Goal: Check status

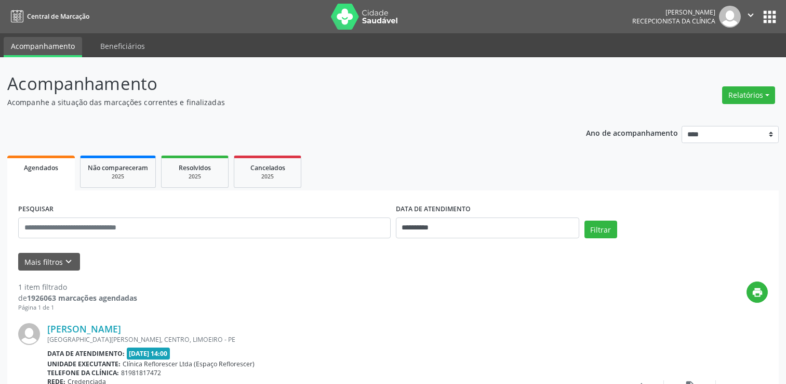
scroll to position [104, 0]
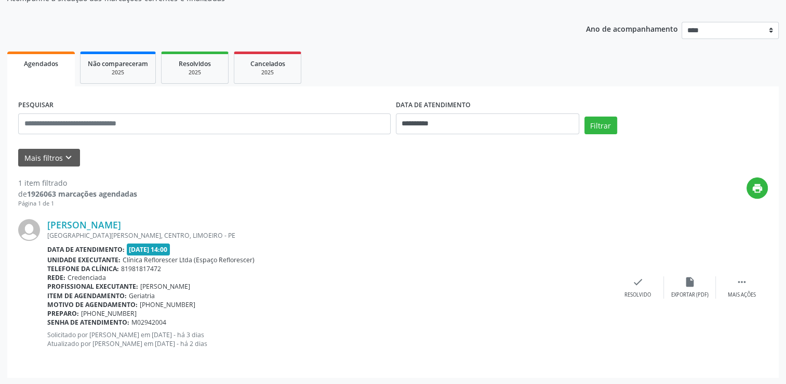
click at [672, 80] on ul "Agendados Não compareceram 2025 Resolvidos 2025 Cancelados 2025" at bounding box center [393, 67] width 772 height 37
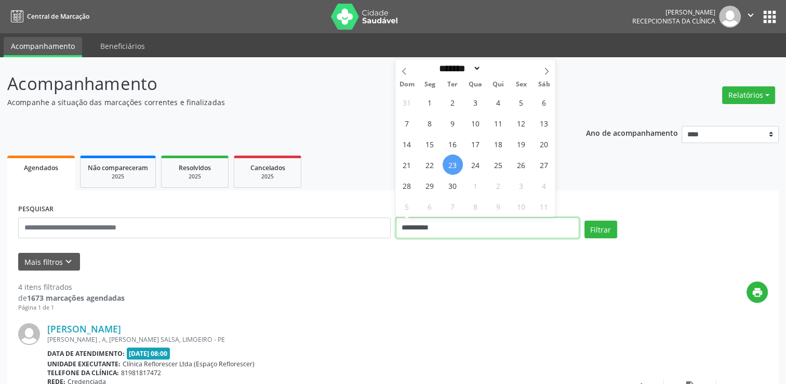
drag, startPoint x: 451, startPoint y: 225, endPoint x: 459, endPoint y: 225, distance: 8.3
click at [453, 225] on input "**********" at bounding box center [487, 227] width 183 height 21
click at [516, 165] on span "26" at bounding box center [521, 164] width 20 height 20
type input "**********"
click at [516, 165] on span "26" at bounding box center [521, 164] width 20 height 20
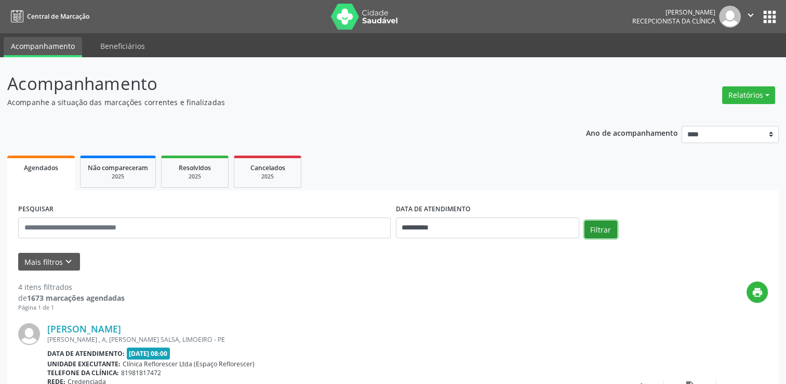
click at [609, 238] on button "Filtrar" at bounding box center [601, 229] width 33 height 18
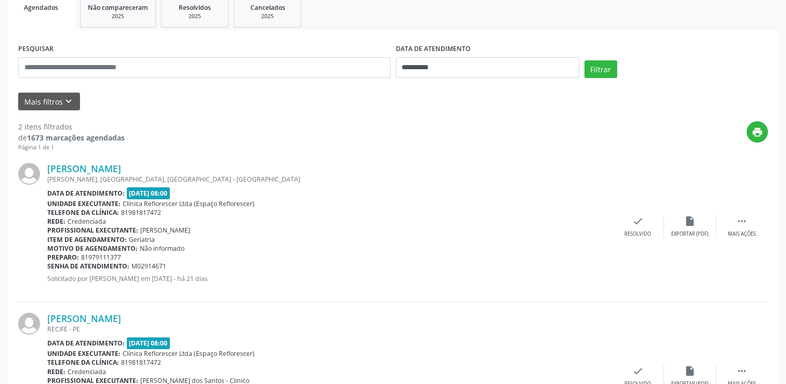
scroll to position [37, 0]
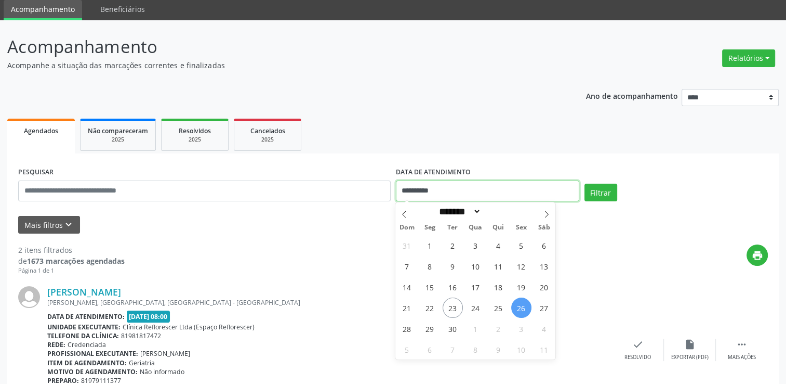
click at [475, 193] on input "**********" at bounding box center [487, 190] width 183 height 21
click at [455, 308] on span "23" at bounding box center [453, 307] width 20 height 20
type input "**********"
click at [455, 308] on span "23" at bounding box center [453, 307] width 20 height 20
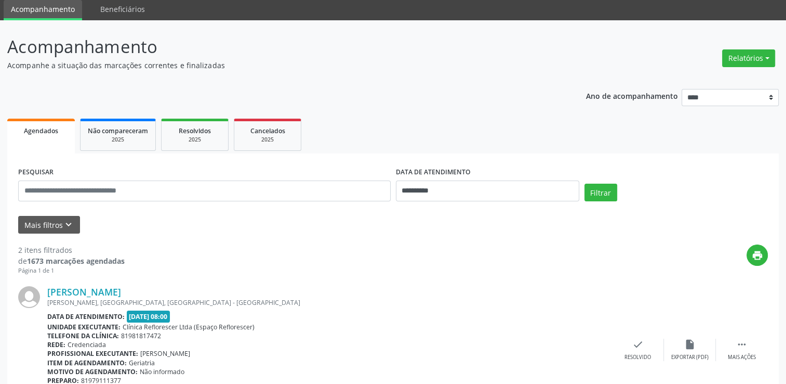
click at [600, 201] on div "Filtrar" at bounding box center [676, 195] width 189 height 25
click at [601, 197] on button "Filtrar" at bounding box center [601, 192] width 33 height 18
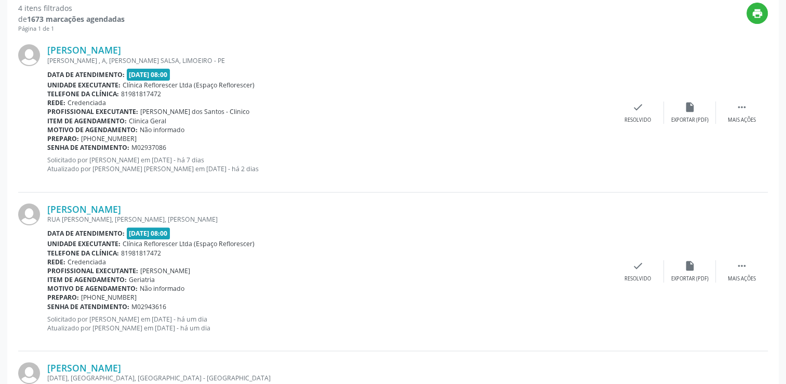
scroll to position [268, 0]
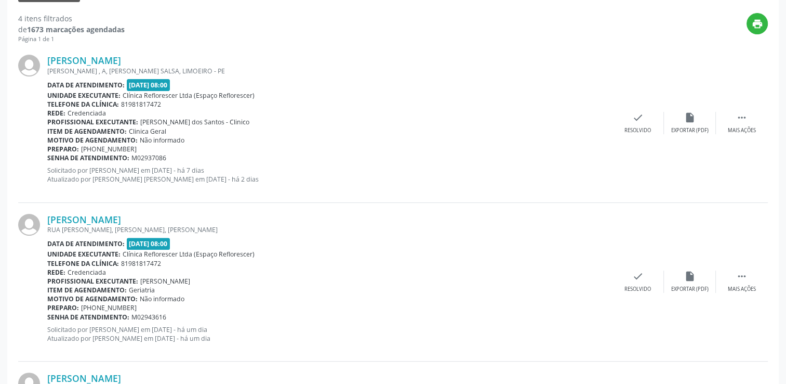
click at [679, 64] on div "[PERSON_NAME] [PERSON_NAME] , A, [PERSON_NAME] SALSA, LIMOEIRO - PE Data de ate…" at bounding box center [393, 123] width 750 height 159
click at [416, 81] on div "Data de atendimento: [DATE] 08:00" at bounding box center [329, 85] width 565 height 12
click at [627, 280] on div "check Resolvido" at bounding box center [638, 281] width 52 height 22
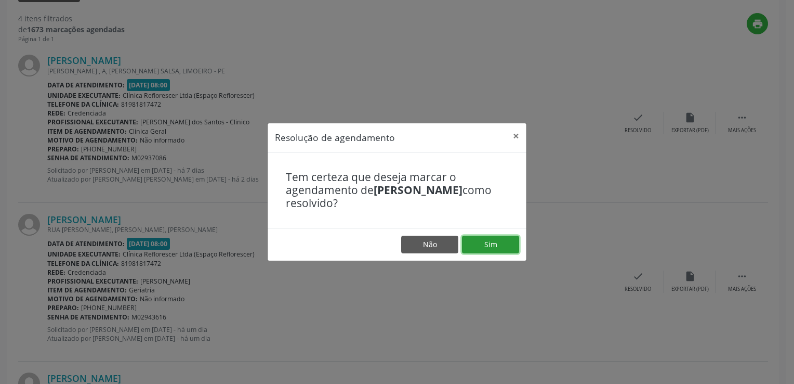
click at [496, 243] on button "Sim" at bounding box center [490, 244] width 57 height 18
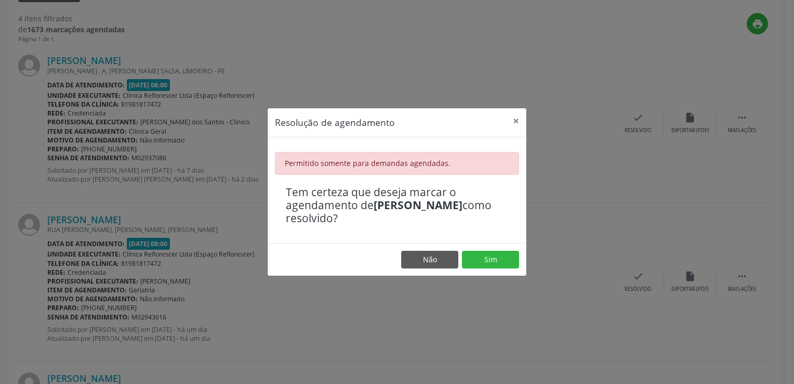
drag, startPoint x: 268, startPoint y: 43, endPoint x: 247, endPoint y: 38, distance: 21.3
click at [265, 42] on div "Resolução de agendamento × Permitido somente para demandas agendadas. Tem certe…" at bounding box center [397, 192] width 794 height 384
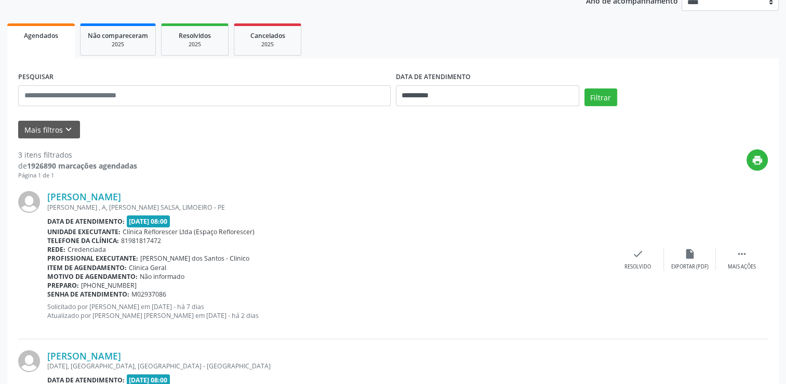
scroll to position [208, 0]
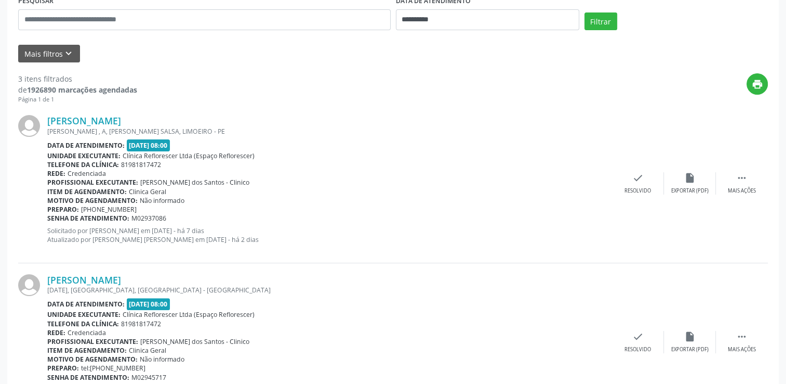
click at [640, 99] on div "print" at bounding box center [452, 88] width 631 height 31
click at [638, 127] on div "[PERSON_NAME] [PERSON_NAME] , A, [PERSON_NAME] SALSA, LIMOEIRO - PE Data de ate…" at bounding box center [393, 183] width 750 height 159
